Goal: Task Accomplishment & Management: Manage account settings

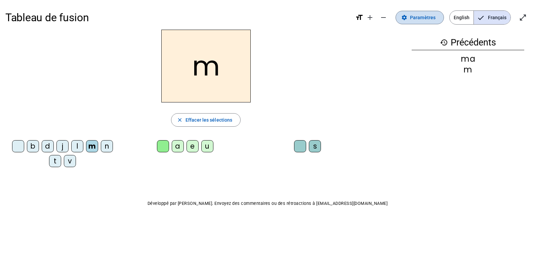
click at [428, 18] on span "Paramètres" at bounding box center [423, 17] width 26 height 8
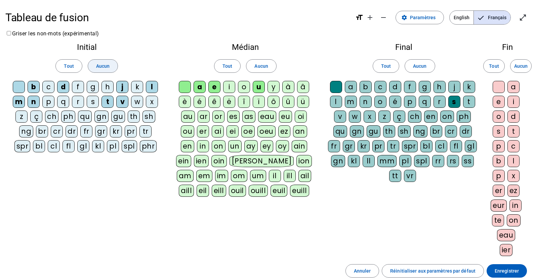
click at [104, 64] on span "Aucun" at bounding box center [102, 66] width 13 height 8
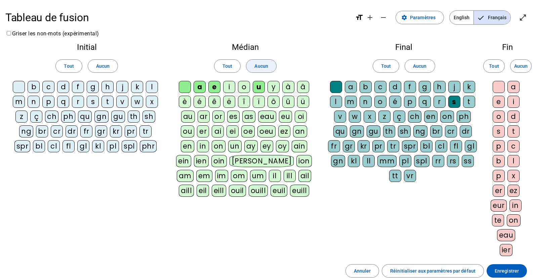
click at [260, 70] on span "Aucun" at bounding box center [261, 66] width 13 height 8
click at [425, 67] on span "Aucun" at bounding box center [419, 66] width 13 height 8
click at [527, 69] on span "Aucun" at bounding box center [521, 66] width 13 height 8
click at [48, 102] on div "p" at bounding box center [48, 102] width 12 height 12
click at [231, 177] on div "om" at bounding box center [239, 176] width 16 height 12
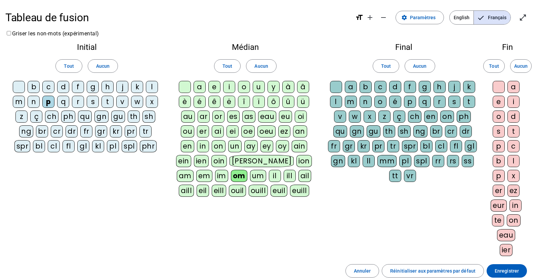
click at [411, 101] on div "p" at bounding box center [410, 102] width 12 height 12
click at [500, 217] on div "te" at bounding box center [498, 220] width 12 height 12
click at [495, 192] on div "er" at bounding box center [499, 190] width 12 height 12
click at [91, 102] on div "s" at bounding box center [93, 102] width 12 height 12
click at [363, 84] on div "b" at bounding box center [366, 87] width 12 height 12
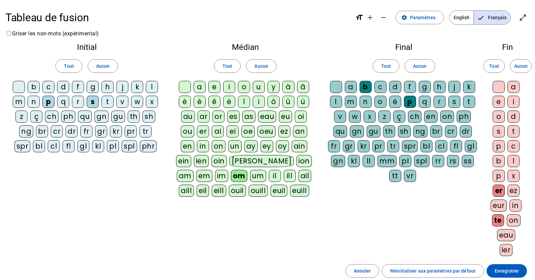
click at [364, 85] on div "b" at bounding box center [366, 87] width 12 height 12
click at [434, 132] on div "br" at bounding box center [437, 131] width 12 height 12
click at [498, 100] on div "e" at bounding box center [499, 102] width 12 height 12
click at [109, 103] on div "t" at bounding box center [108, 102] width 12 height 12
click at [368, 87] on div "b" at bounding box center [366, 87] width 12 height 12
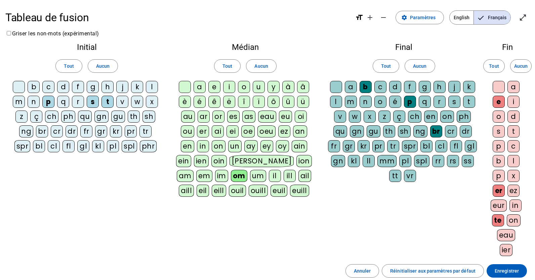
click at [144, 131] on div "tr" at bounding box center [146, 131] width 12 height 12
click at [50, 89] on div "c" at bounding box center [48, 87] width 12 height 12
click at [199, 89] on div "a" at bounding box center [200, 87] width 12 height 12
click at [363, 131] on div "gn" at bounding box center [357, 131] width 14 height 12
click at [17, 83] on div at bounding box center [19, 87] width 12 height 12
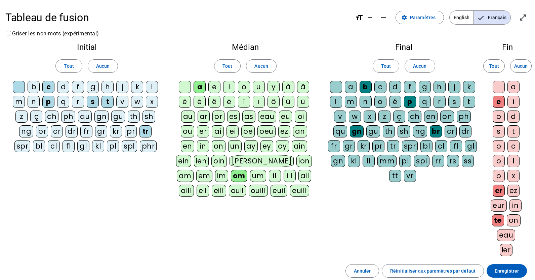
click at [184, 86] on div at bounding box center [185, 87] width 12 height 12
click at [340, 86] on div at bounding box center [336, 87] width 12 height 12
click at [504, 87] on div at bounding box center [499, 87] width 12 height 12
click at [509, 269] on span "Enregistrer" at bounding box center [507, 270] width 24 height 8
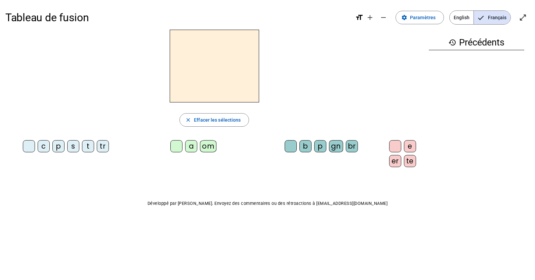
click at [42, 148] on div "c" at bounding box center [44, 146] width 12 height 12
click at [207, 144] on div "om" at bounding box center [208, 146] width 16 height 12
click at [314, 147] on div "p" at bounding box center [320, 146] width 12 height 12
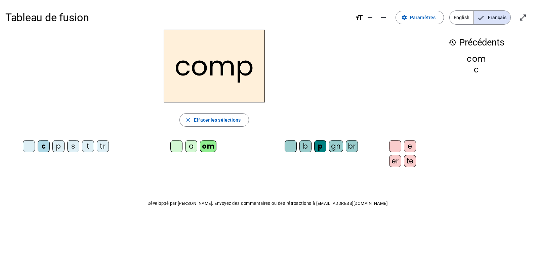
click at [407, 161] on div "te" at bounding box center [410, 161] width 12 height 12
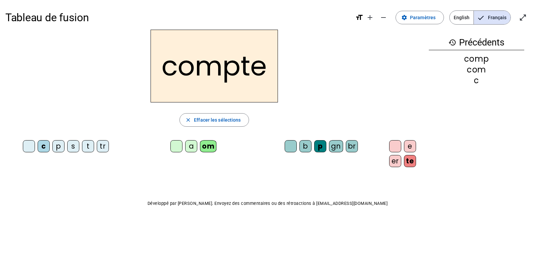
click at [389, 163] on div "er" at bounding box center [395, 161] width 12 height 12
click at [404, 161] on div "te" at bounding box center [410, 161] width 12 height 12
click at [420, 17] on span "Paramètres" at bounding box center [423, 17] width 26 height 8
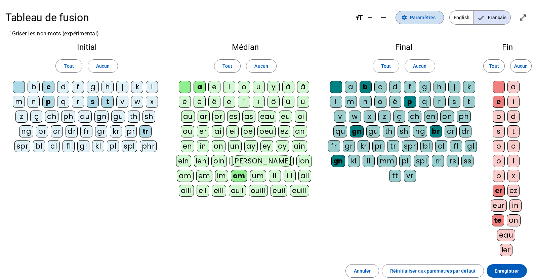
click at [412, 16] on span at bounding box center [420, 17] width 48 height 16
click at [371, 272] on span "Annuler" at bounding box center [362, 270] width 17 height 8
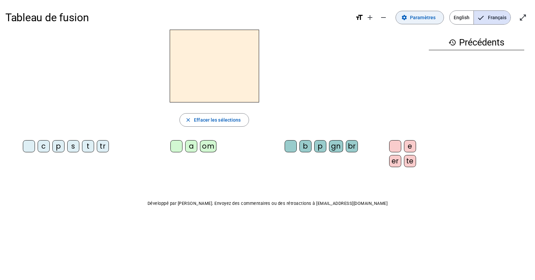
click at [434, 17] on span "Paramètres" at bounding box center [423, 17] width 26 height 8
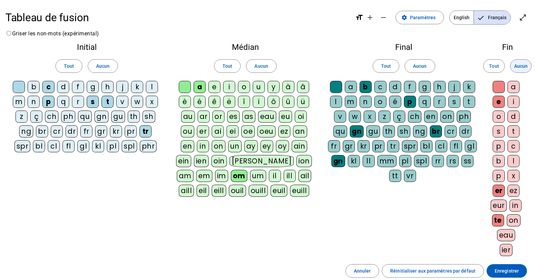
click at [524, 67] on span "Aucun" at bounding box center [521, 66] width 13 height 8
click at [415, 66] on span "Aucun" at bounding box center [419, 66] width 13 height 8
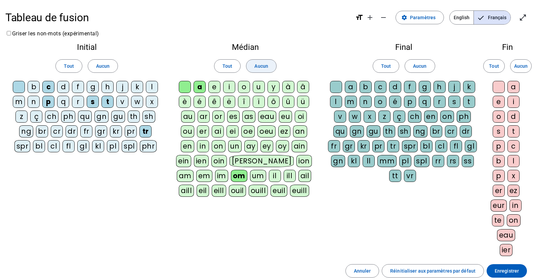
click at [259, 68] on span "Aucun" at bounding box center [261, 66] width 13 height 8
click at [106, 67] on span "Aucun" at bounding box center [102, 66] width 13 height 8
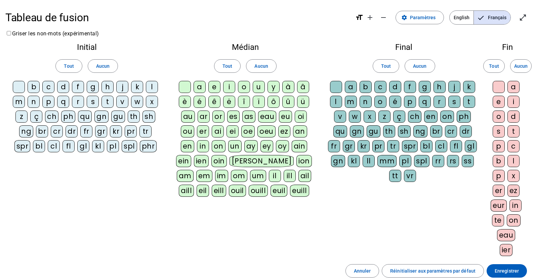
click at [35, 86] on div "b" at bounding box center [34, 87] width 12 height 12
click at [249, 192] on div "ouill" at bounding box center [258, 190] width 19 height 12
click at [496, 101] on div "e" at bounding box center [499, 102] width 12 height 12
click at [35, 102] on div "n" at bounding box center [34, 102] width 12 height 12
click at [81, 88] on div "f" at bounding box center [78, 87] width 12 height 12
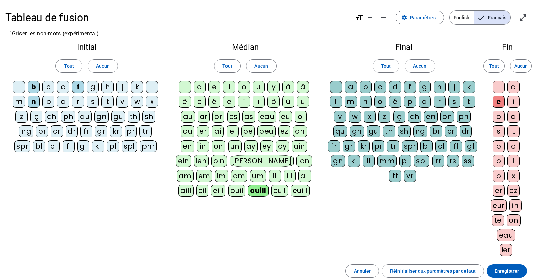
click at [17, 100] on div "m" at bounding box center [19, 102] width 12 height 12
click at [500, 191] on div "er" at bounding box center [499, 190] width 12 height 12
click at [63, 86] on div "d" at bounding box center [63, 87] width 12 height 12
click at [525, 268] on span at bounding box center [507, 270] width 40 height 16
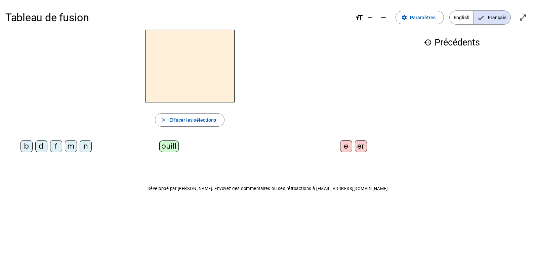
click at [25, 148] on div "b" at bounding box center [27, 146] width 12 height 12
click at [169, 146] on div "ouill" at bounding box center [168, 146] width 19 height 12
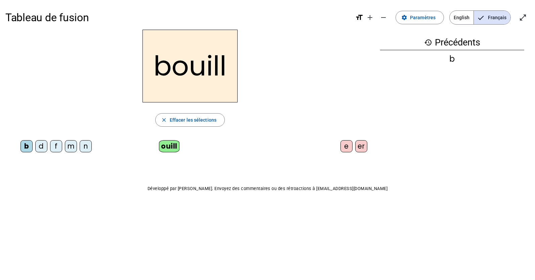
click at [347, 147] on div "e" at bounding box center [347, 146] width 12 height 12
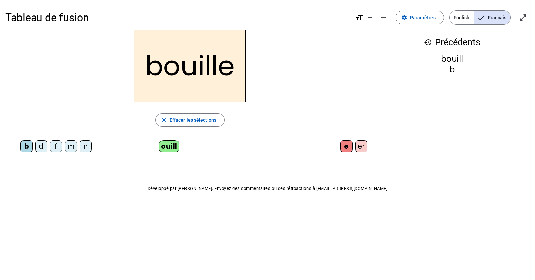
click at [86, 148] on div "n" at bounding box center [86, 146] width 12 height 12
click at [56, 148] on div "f" at bounding box center [56, 146] width 12 height 12
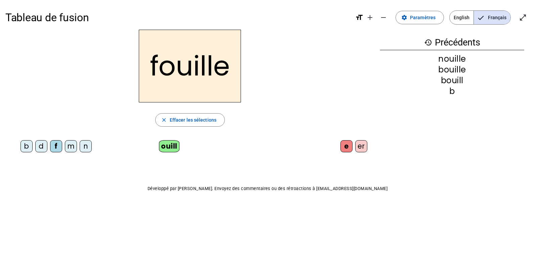
click at [74, 147] on div "m" at bounding box center [71, 146] width 12 height 12
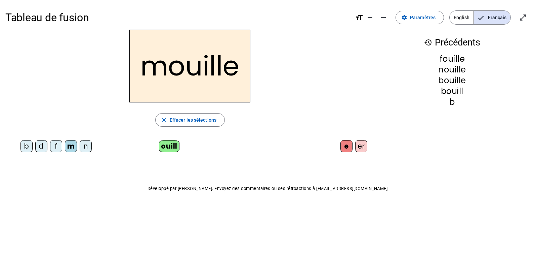
click at [363, 147] on div "er" at bounding box center [362, 146] width 12 height 12
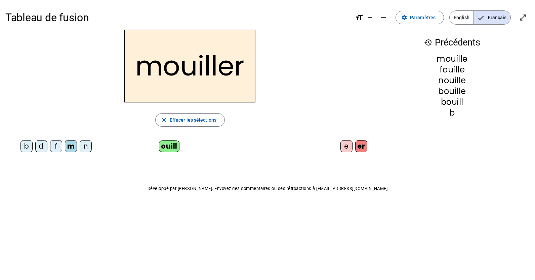
click at [55, 146] on div "f" at bounding box center [56, 146] width 12 height 12
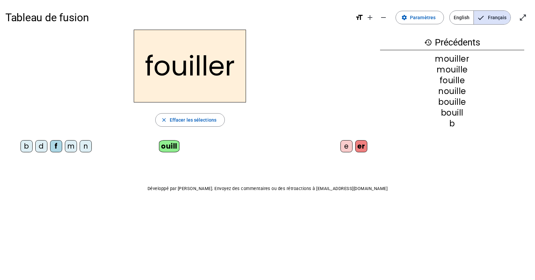
click at [43, 148] on div "d" at bounding box center [41, 146] width 12 height 12
